Goal: Check status

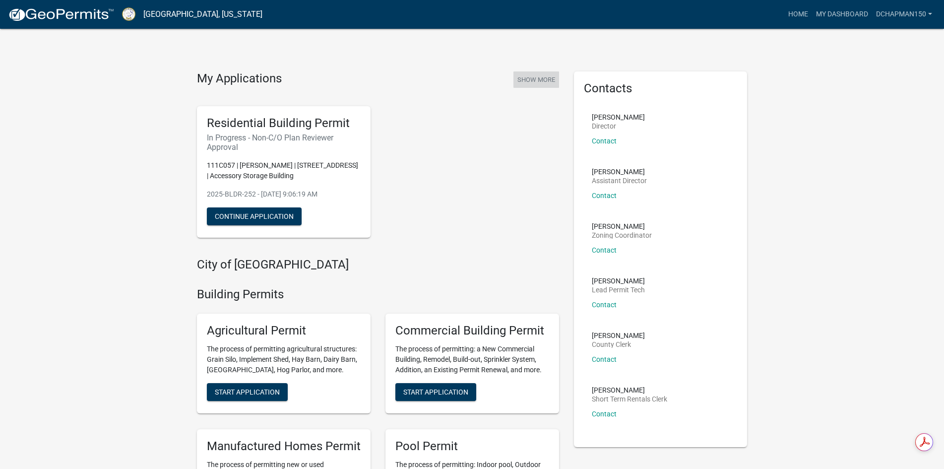
click at [541, 84] on button "Show More" at bounding box center [536, 79] width 46 height 16
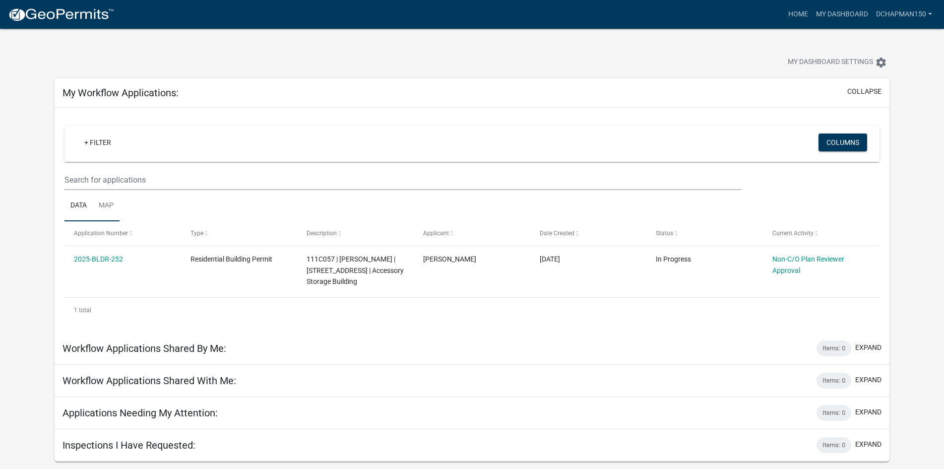
click at [108, 209] on link "Map" at bounding box center [106, 206] width 27 height 32
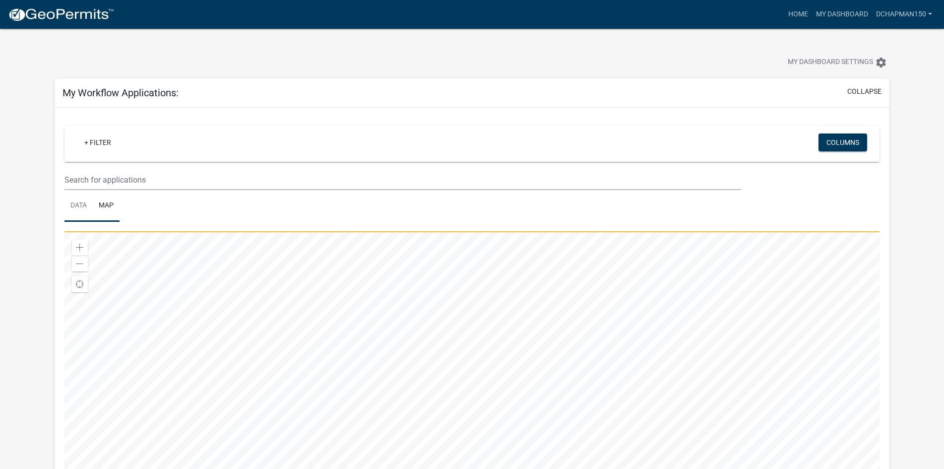
click at [84, 207] on link "Data" at bounding box center [78, 206] width 28 height 32
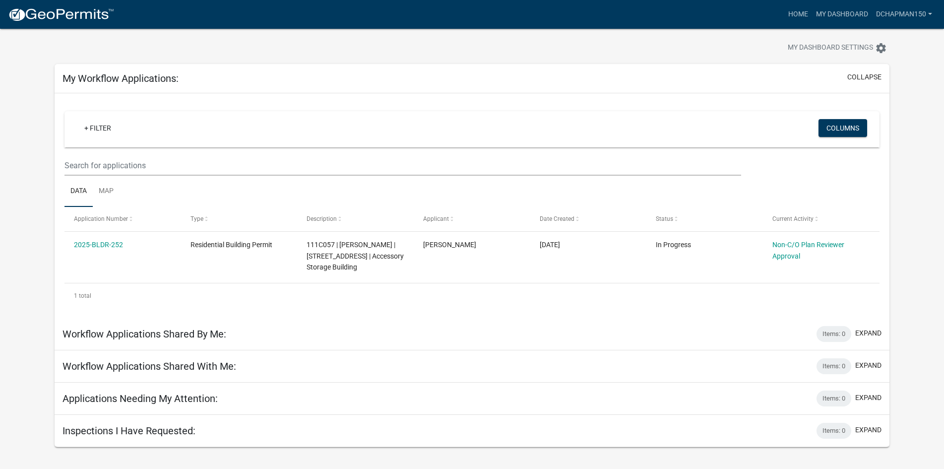
scroll to position [29, 0]
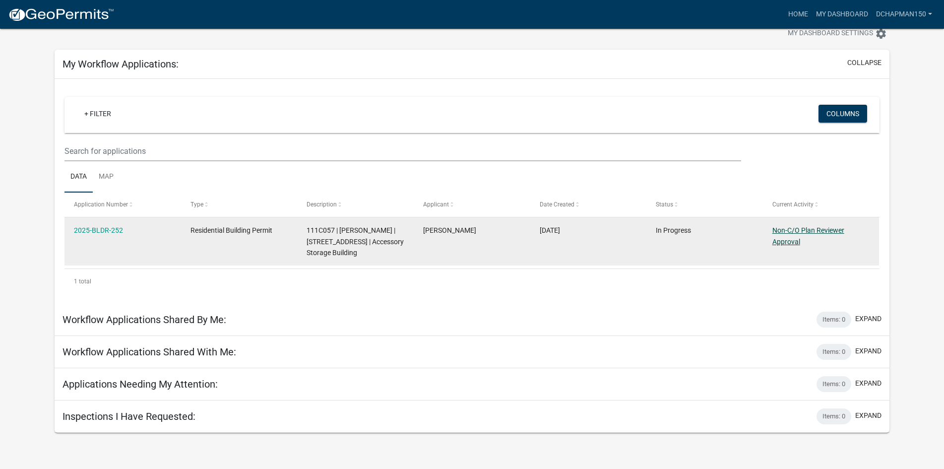
click at [795, 231] on link "Non-C/O Plan Reviewer Approval" at bounding box center [808, 235] width 72 height 19
